Goal: Task Accomplishment & Management: Manage account settings

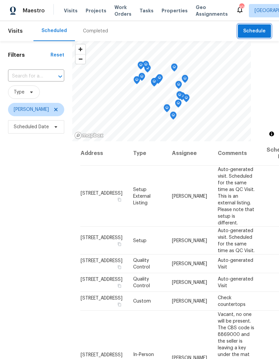
click at [262, 30] on span "Schedule" at bounding box center [254, 31] width 22 height 8
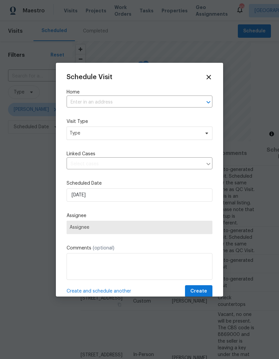
click at [169, 96] on div "Home ​" at bounding box center [139, 98] width 146 height 19
click at [158, 102] on input "text" at bounding box center [129, 102] width 127 height 10
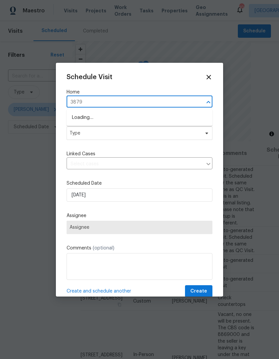
type input "3879"
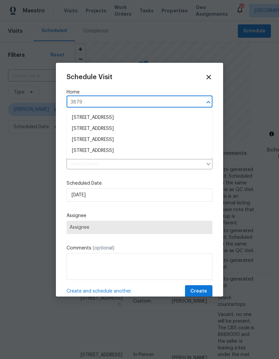
click at [126, 148] on li "[STREET_ADDRESS]" at bounding box center [139, 150] width 146 height 11
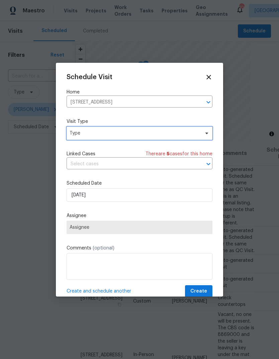
click at [154, 136] on span "Type" at bounding box center [134, 133] width 130 height 7
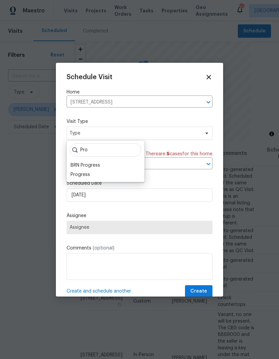
type input "Pro"
click at [78, 174] on div "Progress" at bounding box center [79, 174] width 19 height 7
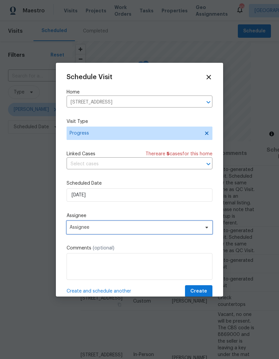
click at [86, 230] on span "Assignee" at bounding box center [134, 227] width 131 height 5
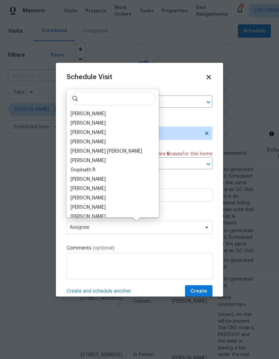
click at [92, 116] on div "[PERSON_NAME]" at bounding box center [87, 114] width 35 height 7
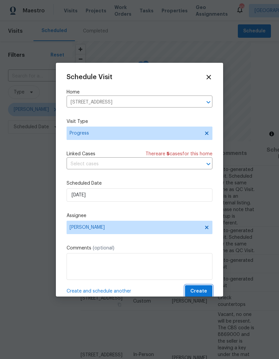
click at [205, 292] on span "Create" at bounding box center [198, 291] width 17 height 8
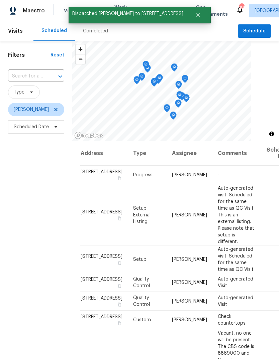
click at [0, 0] on icon at bounding box center [0, 0] width 0 height 0
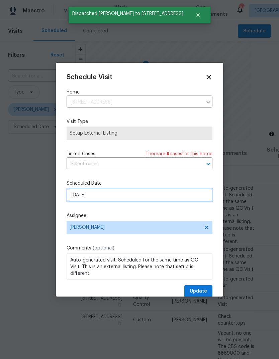
click at [185, 197] on input "[DATE]" at bounding box center [139, 194] width 146 height 13
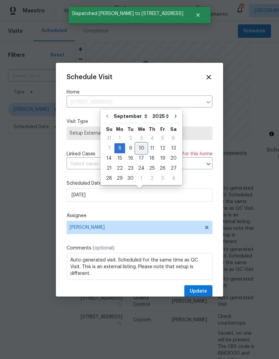
click at [144, 148] on div "7 8 9 10 11 12 13" at bounding box center [141, 148] width 75 height 10
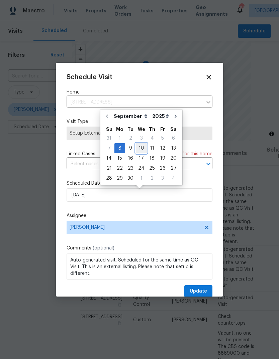
click at [143, 147] on div "10" at bounding box center [141, 148] width 11 height 9
type input "[DATE]"
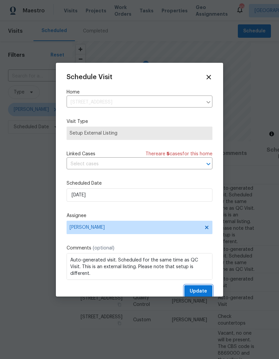
click at [208, 288] on button "Update" at bounding box center [198, 291] width 28 height 12
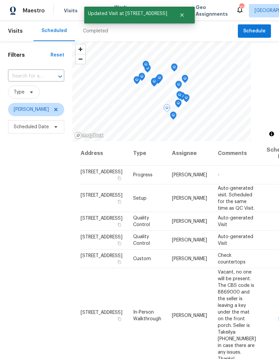
click at [0, 0] on icon at bounding box center [0, 0] width 0 height 0
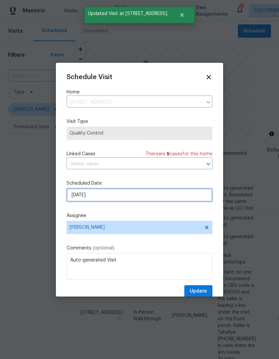
click at [186, 197] on input "[DATE]" at bounding box center [139, 194] width 146 height 13
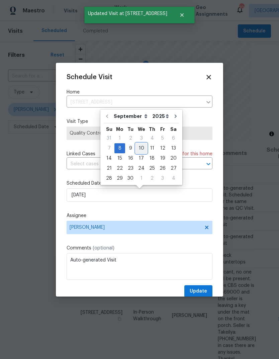
click at [144, 146] on div "10" at bounding box center [141, 148] width 11 height 9
type input "[DATE]"
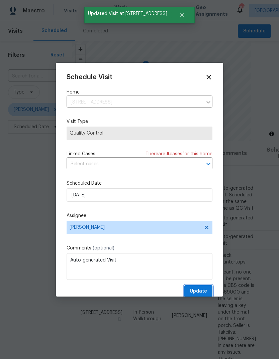
click at [207, 288] on button "Update" at bounding box center [198, 291] width 28 height 12
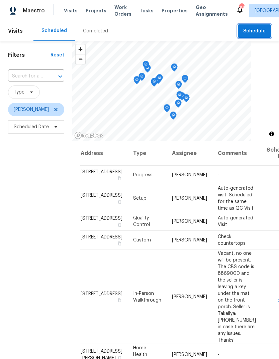
click at [253, 29] on span "Schedule" at bounding box center [254, 31] width 22 height 8
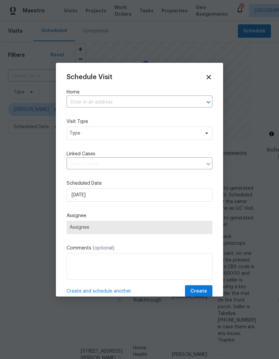
click at [177, 100] on input "text" at bounding box center [129, 102] width 127 height 10
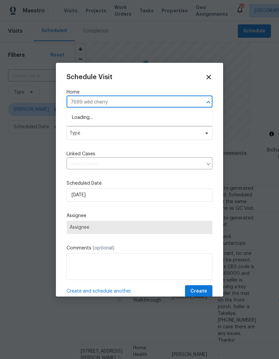
type input "7699 wild cherry"
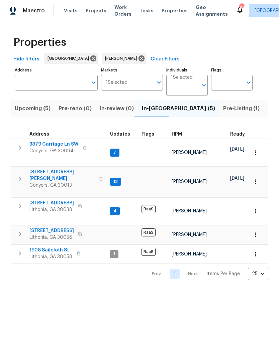
click at [63, 145] on span "3879 Carriage Ln SW" at bounding box center [53, 144] width 49 height 7
click at [204, 85] on icon "Open" at bounding box center [203, 85] width 8 height 8
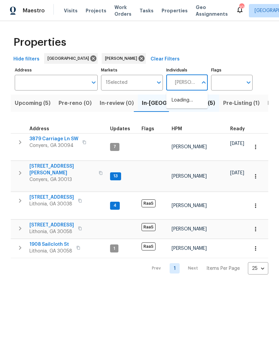
type input "Cynthia herriott"
click at [192, 102] on li "[PERSON_NAME]" at bounding box center [186, 104] width 31 height 14
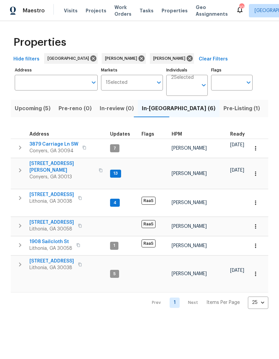
click at [36, 258] on span "7699 Wild Cherry Ln" at bounding box center [51, 261] width 44 height 7
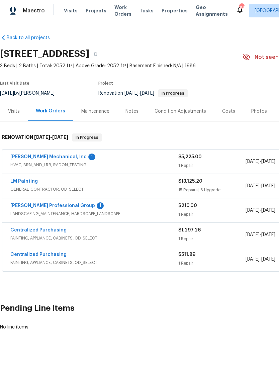
click at [24, 205] on link "Ramsey's Professional Group" at bounding box center [52, 205] width 85 height 5
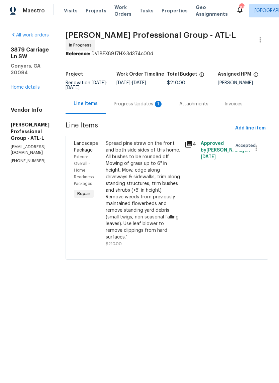
click at [163, 114] on div "Progress Updates 1" at bounding box center [138, 104] width 65 height 20
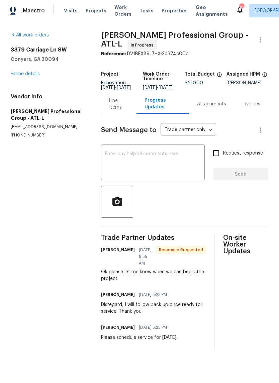
click at [169, 161] on textarea at bounding box center [153, 162] width 96 height 23
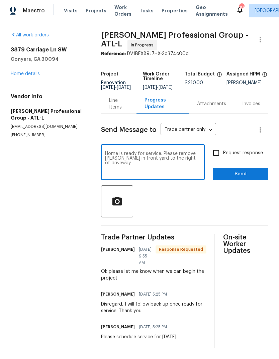
type textarea "Home is ready for service. Please remove bush in front yard to the right of dri…"
click at [244, 178] on span "Send" at bounding box center [240, 174] width 45 height 8
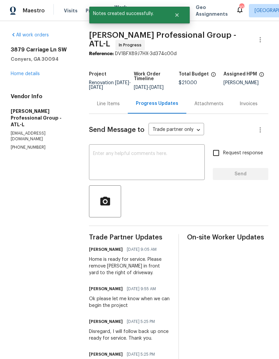
click at [25, 72] on link "Home details" at bounding box center [25, 74] width 29 height 5
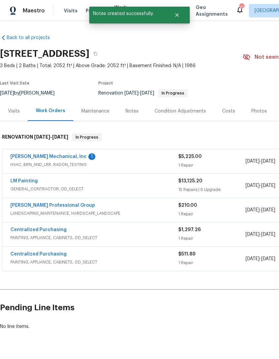
click at [22, 158] on link "JH Martin Mechanical, Inc" at bounding box center [48, 156] width 76 height 5
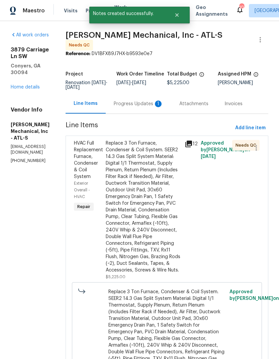
click at [153, 102] on div "Progress Updates 1" at bounding box center [138, 104] width 49 height 7
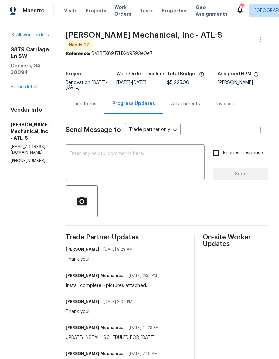
click at [104, 102] on div "Line Items" at bounding box center [84, 104] width 39 height 20
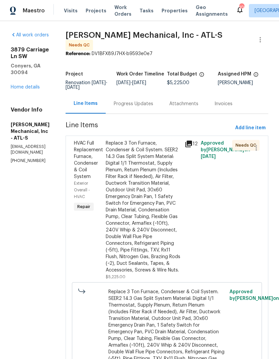
click at [166, 180] on div "Replace 3 Ton Furnace, Condenser & Coil System. SEER2 14.3 Gas Split System Mat…" at bounding box center [143, 207] width 75 height 134
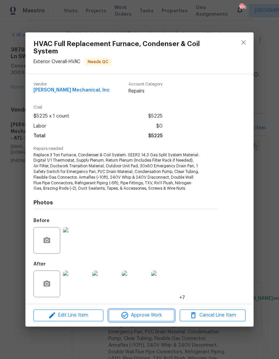
click at [156, 318] on span "Approve Work" at bounding box center [142, 315] width 62 height 8
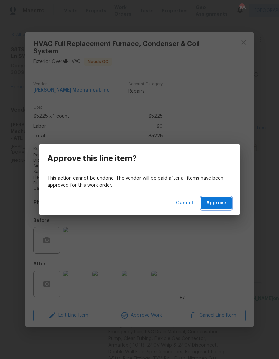
click at [231, 202] on button "Approve" at bounding box center [216, 203] width 31 height 12
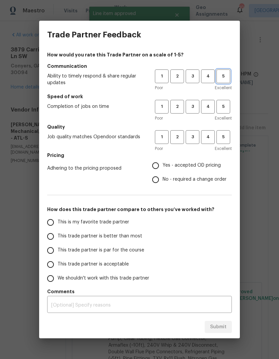
click at [227, 77] on span "5" at bounding box center [223, 77] width 12 height 8
click at [229, 105] on span "5" at bounding box center [223, 107] width 12 height 8
click at [226, 140] on span "5" at bounding box center [223, 137] width 12 height 8
click at [215, 168] on span "Yes - accepted OD pricing" at bounding box center [191, 165] width 58 height 7
click at [162, 168] on input "Yes - accepted OD pricing" at bounding box center [155, 166] width 14 height 14
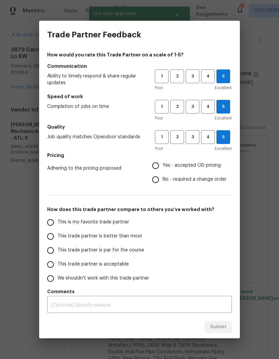
radio input "true"
click at [53, 223] on input "This is my favorite trade partner" at bounding box center [50, 223] width 14 height 14
click at [228, 325] on button "Submit" at bounding box center [217, 327] width 27 height 12
radio input "true"
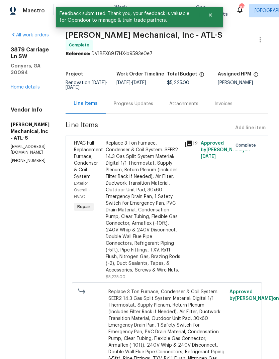
click at [18, 85] on link "Home details" at bounding box center [25, 87] width 29 height 5
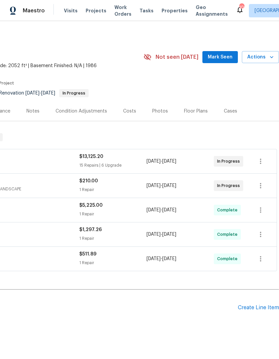
click at [227, 56] on span "Mark Seen" at bounding box center [219, 57] width 25 height 8
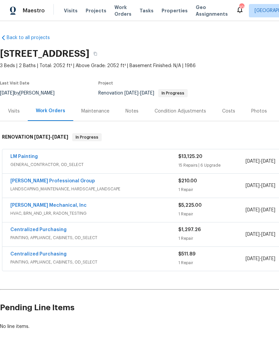
click at [135, 112] on div "Notes" at bounding box center [131, 111] width 13 height 7
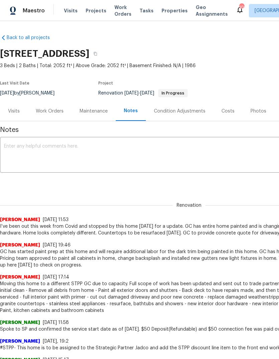
click at [246, 154] on textarea at bounding box center [189, 155] width 370 height 23
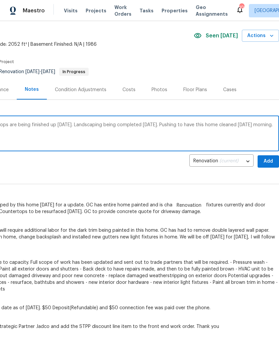
scroll to position [21, 99]
type textarea "GC has competed full paint here. Countertops are being finished up today. Lands…"
click at [268, 163] on span "Add" at bounding box center [268, 161] width 11 height 8
